Goal: Task Accomplishment & Management: Use online tool/utility

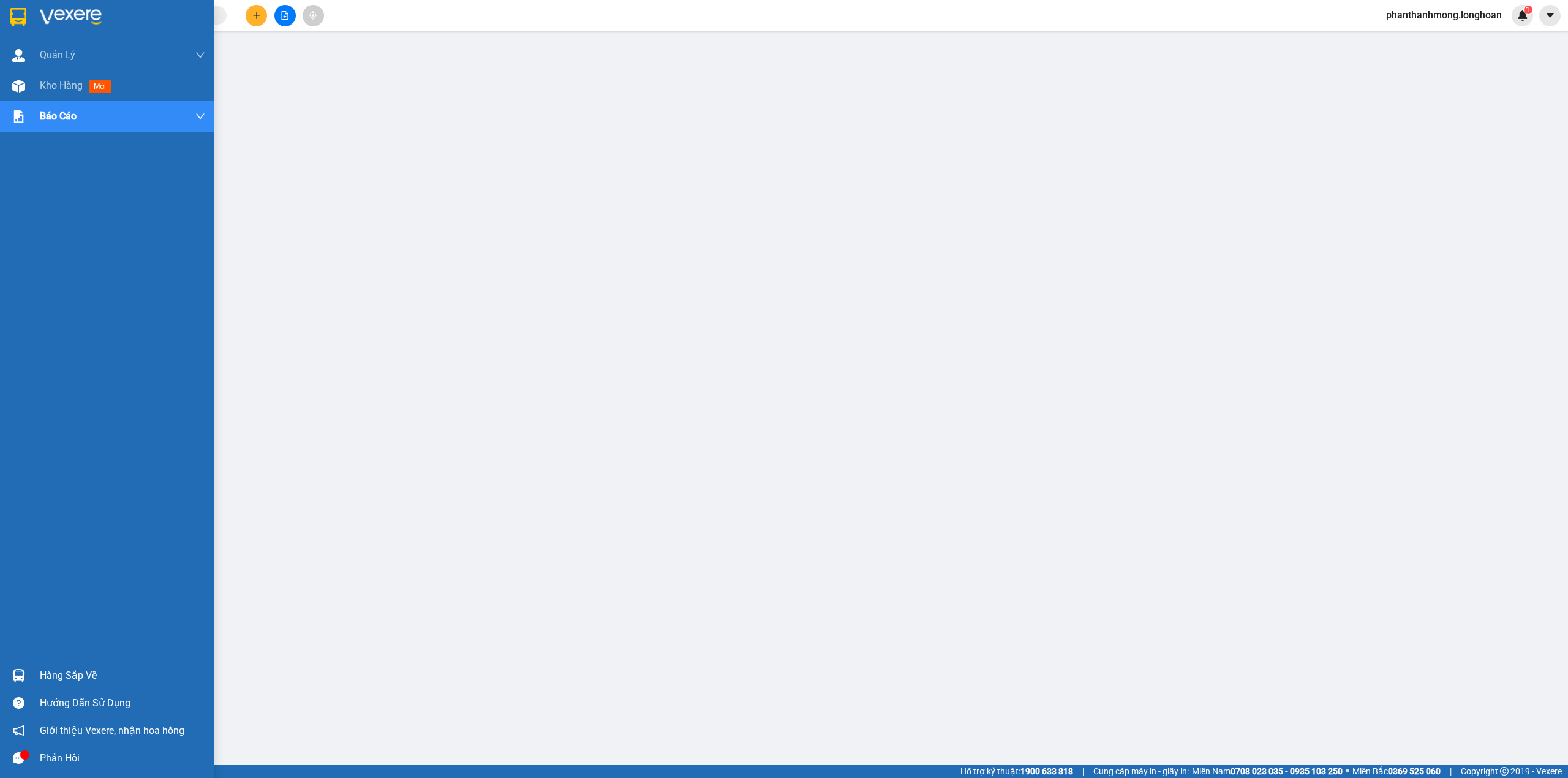
click at [8, 10] on div at bounding box center [18, 17] width 21 height 21
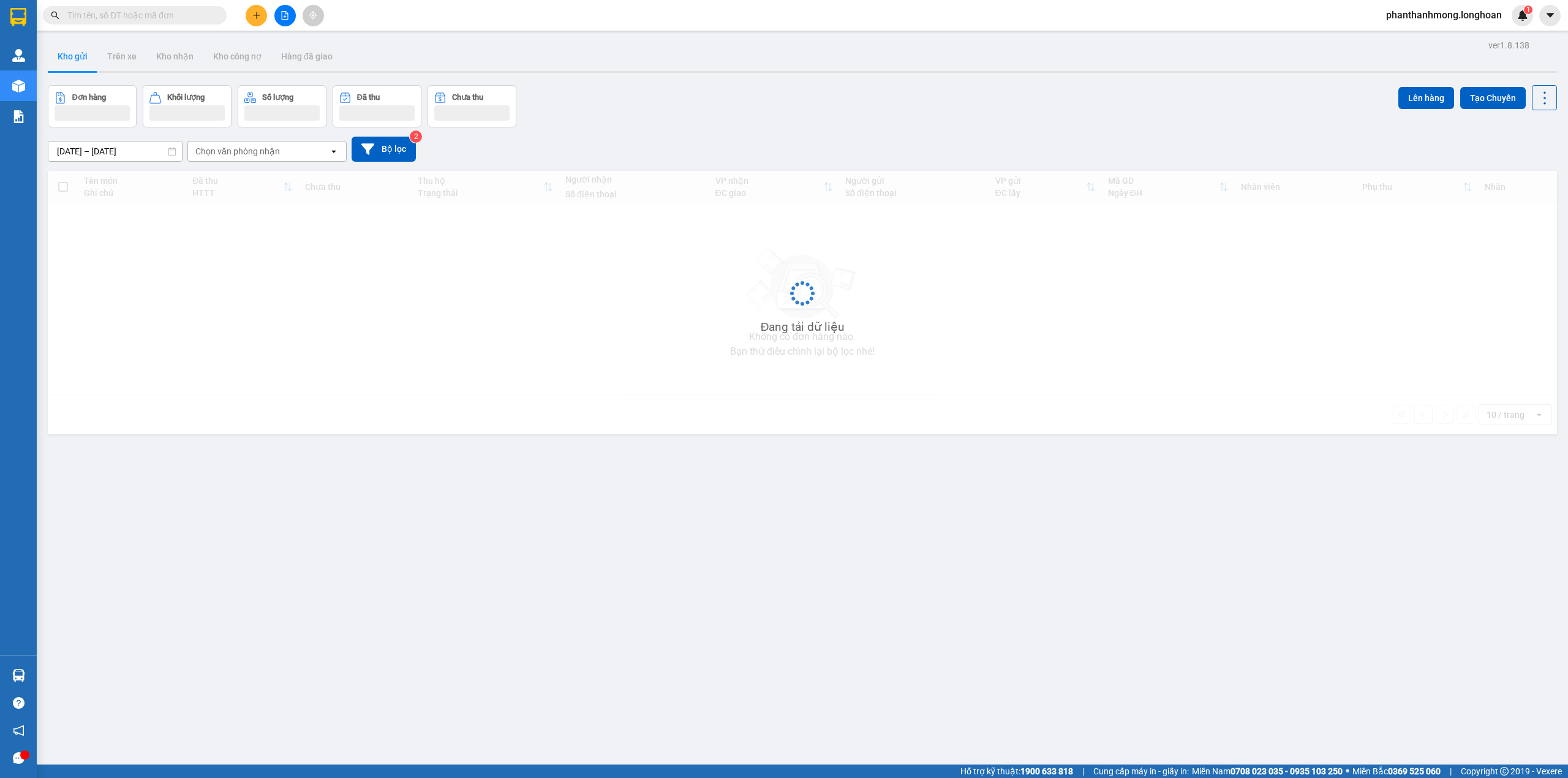
click at [40, 18] on img at bounding box center [71, 17] width 62 height 18
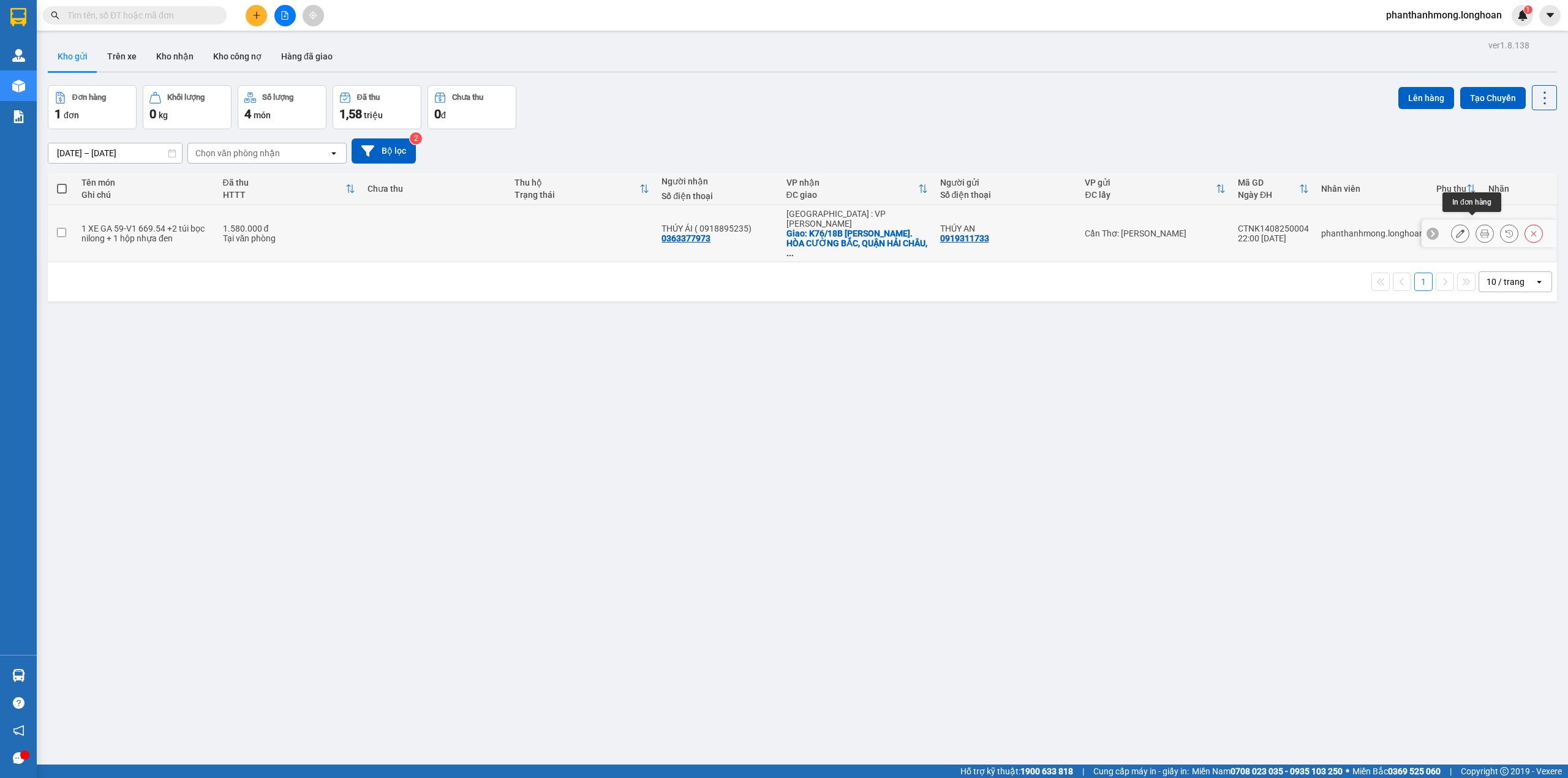
click at [1477, 226] on button at bounding box center [1485, 233] width 17 height 21
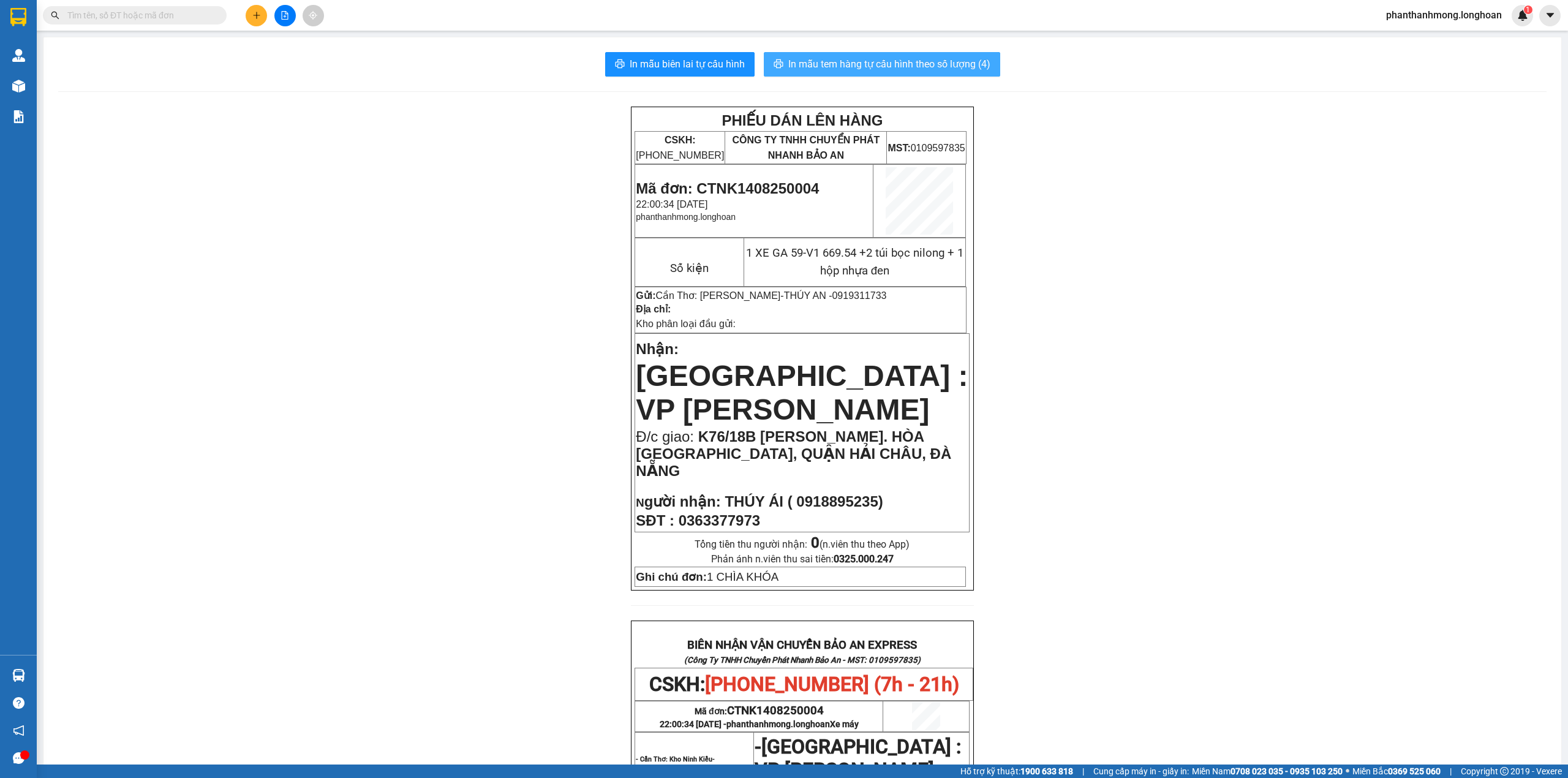
click at [924, 64] on span "In mẫu tem hàng tự cấu hình theo số lượng (4)" at bounding box center [889, 64] width 202 height 15
